Goal: Transaction & Acquisition: Purchase product/service

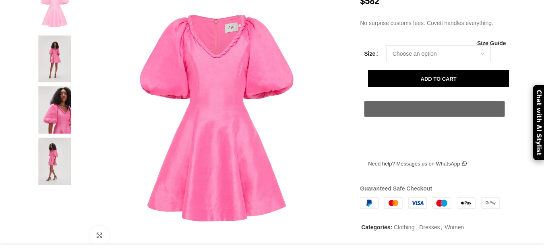
click at [47, 70] on img at bounding box center [54, 58] width 49 height 47
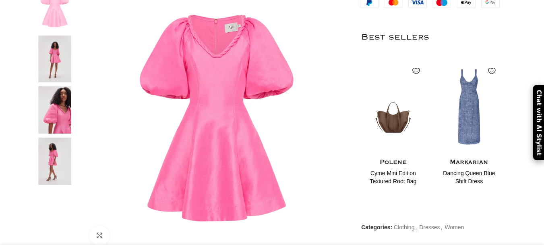
scroll to position [0, 170]
click at [58, 117] on img at bounding box center [54, 109] width 49 height 47
click at [64, 181] on img at bounding box center [54, 160] width 49 height 47
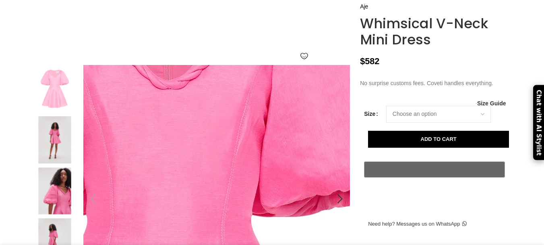
scroll to position [0, 339]
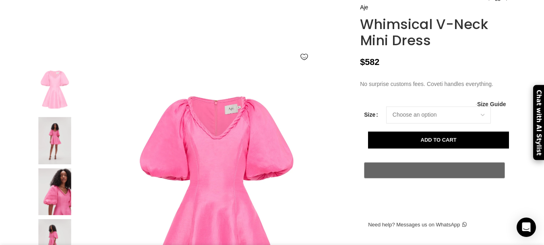
click at [52, 164] on img at bounding box center [54, 140] width 49 height 47
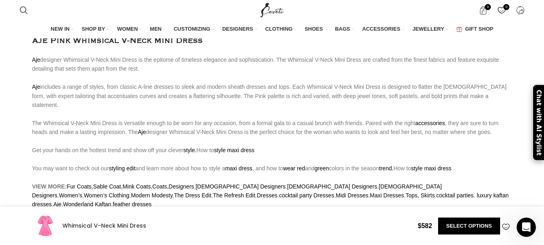
scroll to position [484, 0]
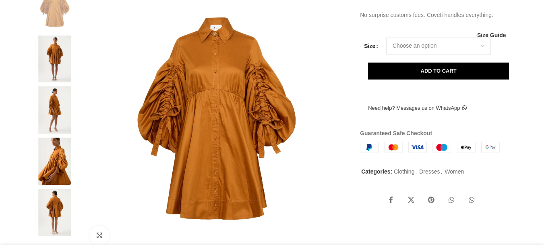
click at [63, 83] on img at bounding box center [54, 58] width 49 height 47
click at [57, 69] on img at bounding box center [54, 58] width 49 height 47
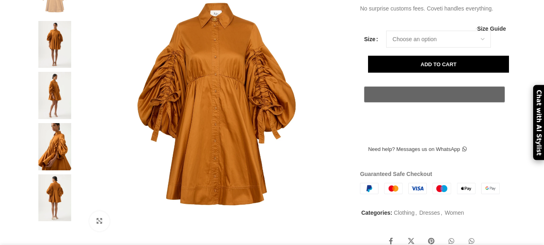
scroll to position [242, 0]
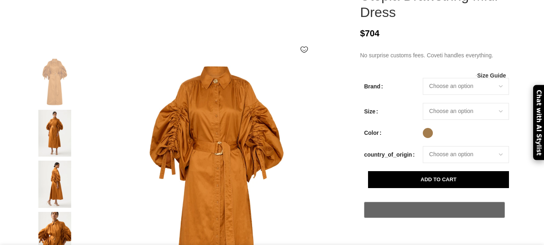
click at [50, 132] on img at bounding box center [54, 133] width 49 height 47
click at [43, 138] on img at bounding box center [54, 133] width 49 height 47
click at [56, 132] on img at bounding box center [54, 133] width 49 height 47
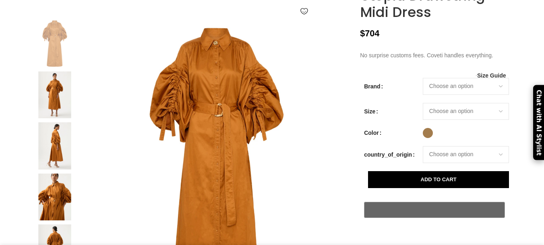
scroll to position [202, 0]
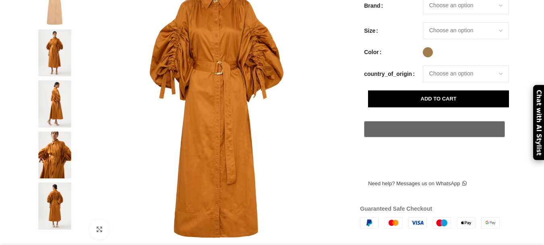
click at [59, 119] on img at bounding box center [54, 103] width 49 height 47
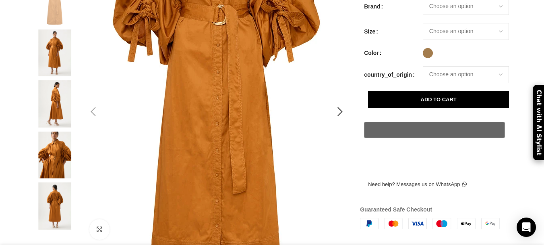
scroll to position [0, 594]
